Goal: Entertainment & Leisure: Consume media (video, audio)

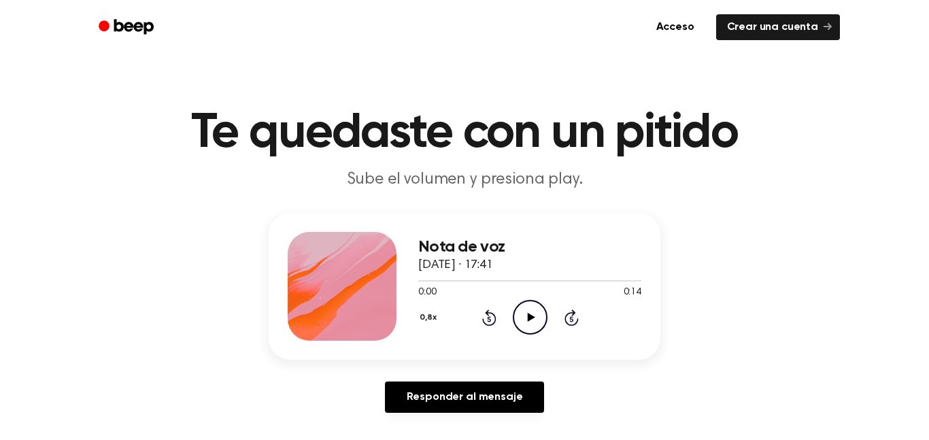
click at [539, 318] on icon "Play Audio" at bounding box center [530, 317] width 35 height 35
click at [434, 327] on button "0,8x" at bounding box center [429, 317] width 23 height 23
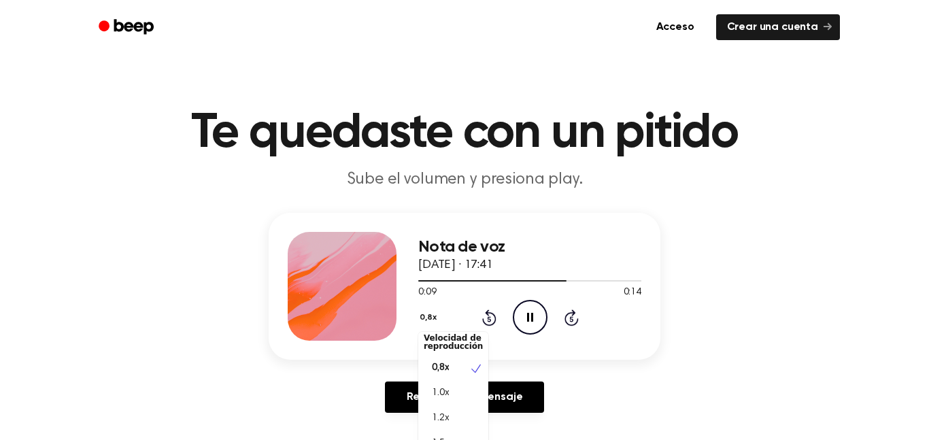
scroll to position [5, 0]
click at [452, 399] on div "1.0x" at bounding box center [445, 395] width 43 height 14
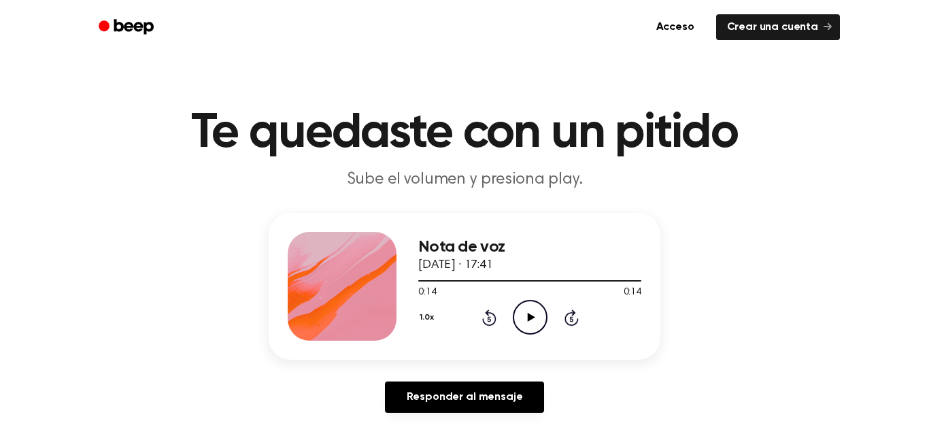
click at [537, 329] on icon "Play Audio" at bounding box center [530, 317] width 35 height 35
click at [483, 320] on icon at bounding box center [489, 317] width 14 height 16
click at [490, 319] on icon at bounding box center [488, 318] width 3 height 5
click at [489, 319] on icon at bounding box center [488, 318] width 3 height 5
click at [542, 316] on icon "Play Audio" at bounding box center [530, 317] width 35 height 35
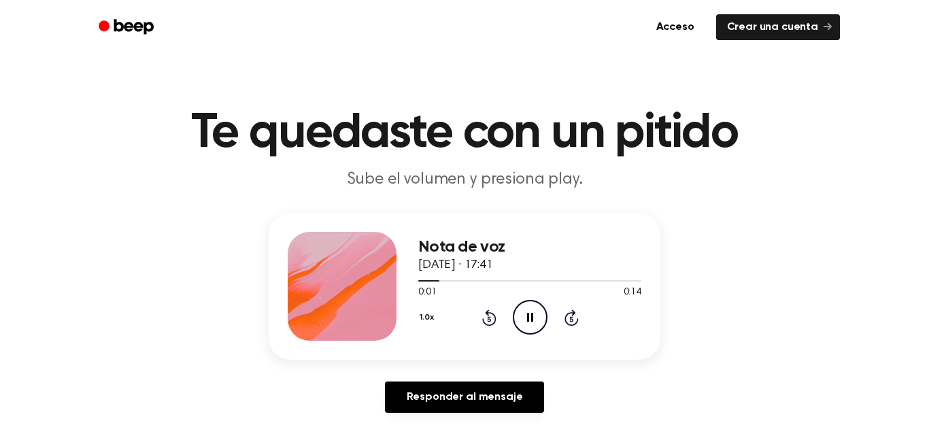
click at [545, 326] on icon "Pause Audio" at bounding box center [530, 317] width 35 height 35
click at [526, 321] on icon "Play Audio" at bounding box center [530, 317] width 35 height 35
